Goal: Information Seeking & Learning: Learn about a topic

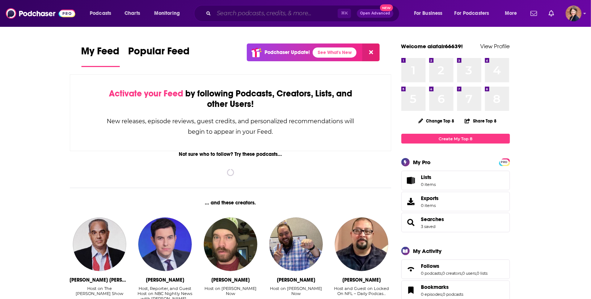
click at [244, 12] on input "Search podcasts, credits, & more..." at bounding box center [276, 14] width 124 height 12
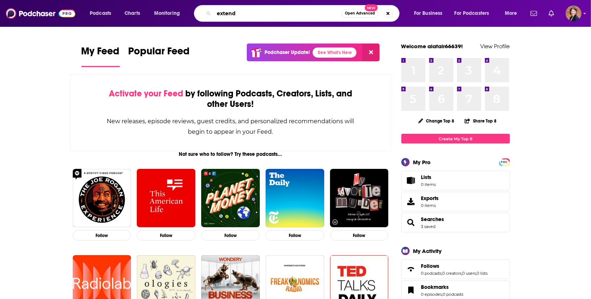
type input "extend"
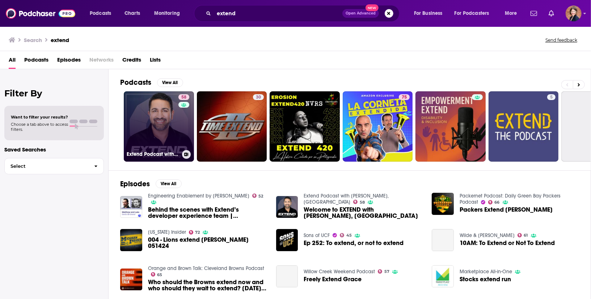
click at [160, 122] on link "58 Extend Podcast with [PERSON_NAME], [GEOGRAPHIC_DATA]" at bounding box center [159, 126] width 70 height 70
